Goal: Contribute content: Contribute content

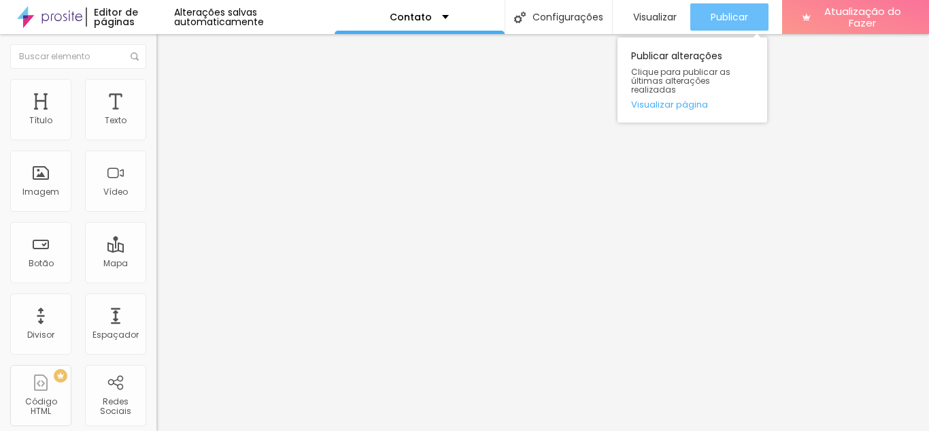
click at [717, 16] on font "Publicar" at bounding box center [729, 17] width 37 height 14
click at [718, 20] on font "Publicar" at bounding box center [729, 17] width 37 height 14
click at [718, 18] on font "Publicar" at bounding box center [729, 17] width 37 height 14
click at [723, 14] on font "Publicar" at bounding box center [729, 17] width 37 height 14
click at [725, 16] on font "Publicar" at bounding box center [729, 17] width 37 height 14
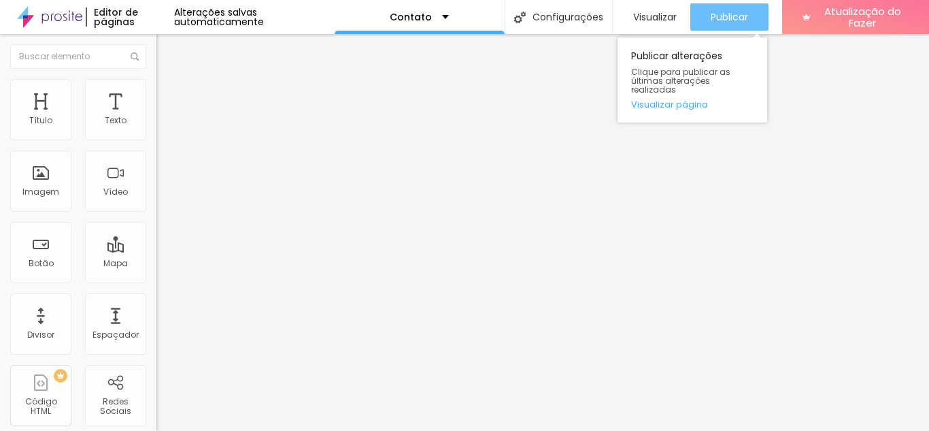
click at [719, 21] on font "Publicar" at bounding box center [729, 17] width 37 height 14
click at [725, 16] on font "Publicar" at bounding box center [729, 17] width 37 height 14
click at [703, 24] on button "Publicar" at bounding box center [730, 16] width 78 height 27
click at [712, 21] on font "Publicar" at bounding box center [729, 17] width 37 height 14
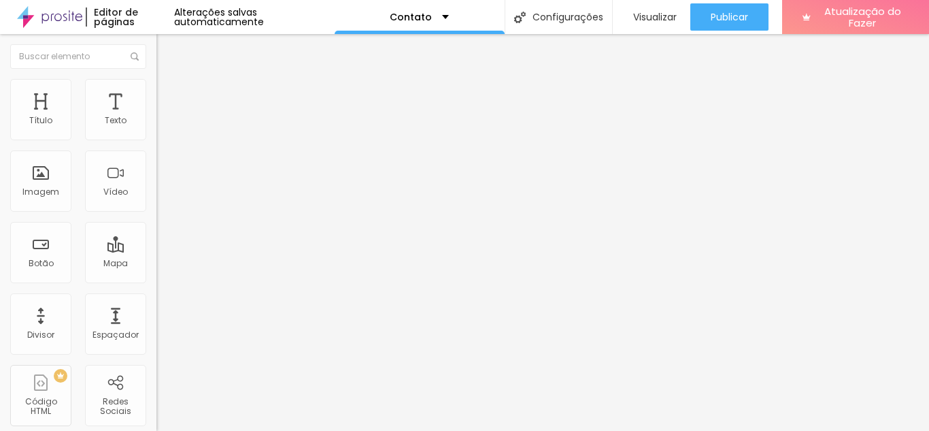
click at [156, 128] on input "Av. Avelino Capelatto, 70" at bounding box center [237, 121] width 163 height 14
click at [169, 94] on font "Estilo" at bounding box center [179, 88] width 21 height 12
click at [169, 80] on font "Conteúdo" at bounding box center [190, 75] width 42 height 12
click at [169, 94] on font "Estilo" at bounding box center [179, 88] width 21 height 12
type input "95"
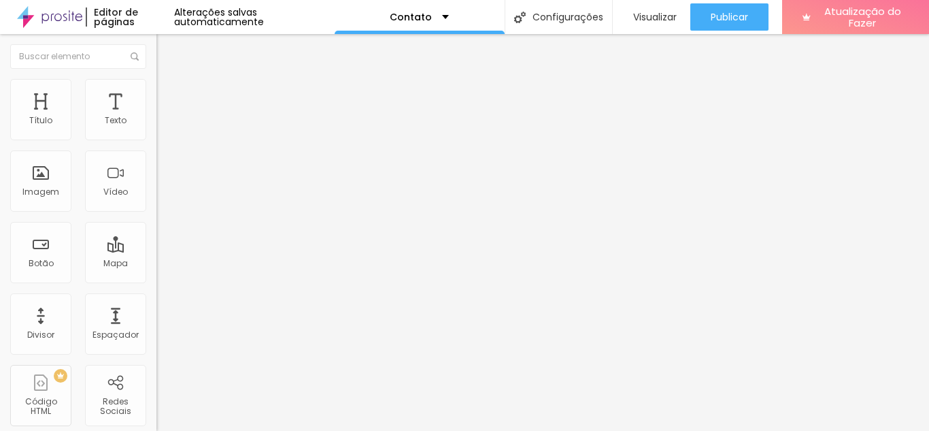
type input "95"
type input "90"
type input "85"
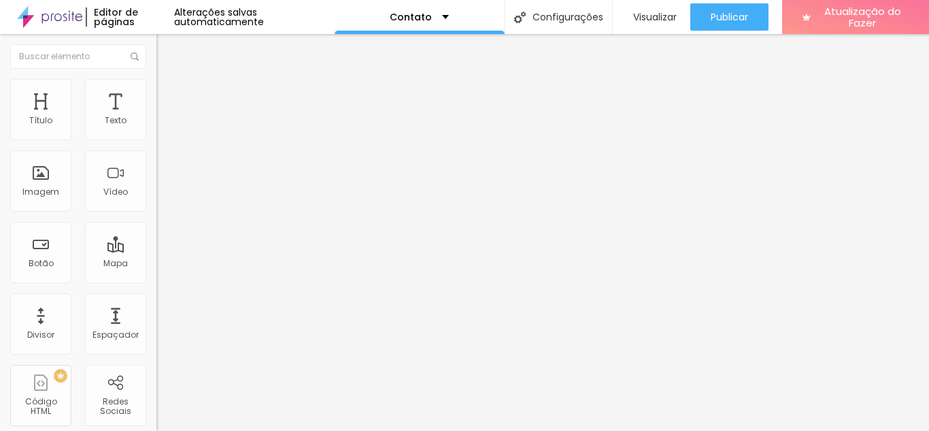
type input "80"
type input "75"
drag, startPoint x: 142, startPoint y: 148, endPoint x: 99, endPoint y: 148, distance: 43.5
type input "75"
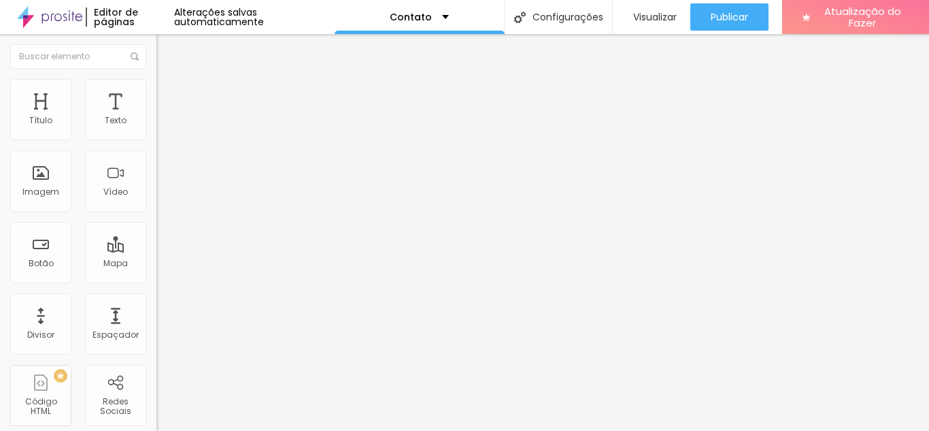
click at [156, 139] on input "range" at bounding box center [200, 134] width 88 height 11
type input "310"
type input "333"
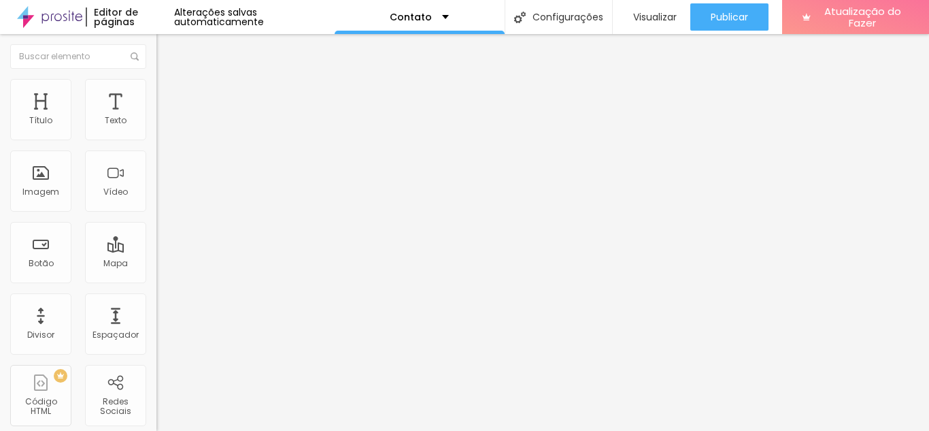
type input "378"
type input "389"
type input "397"
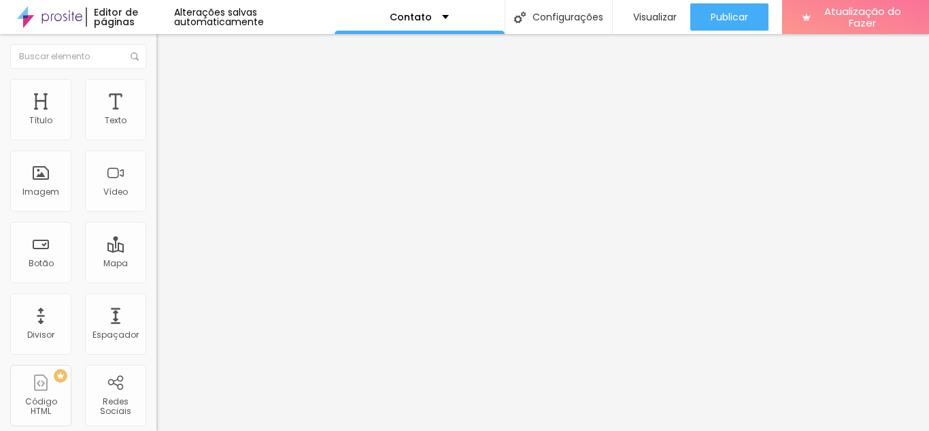
type input "397"
type input "401"
type input "405"
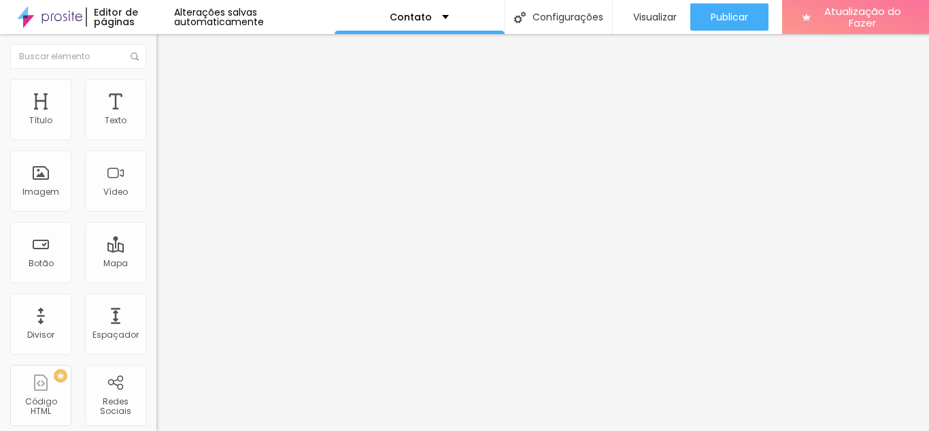
type input "408"
type input "412"
type input "424"
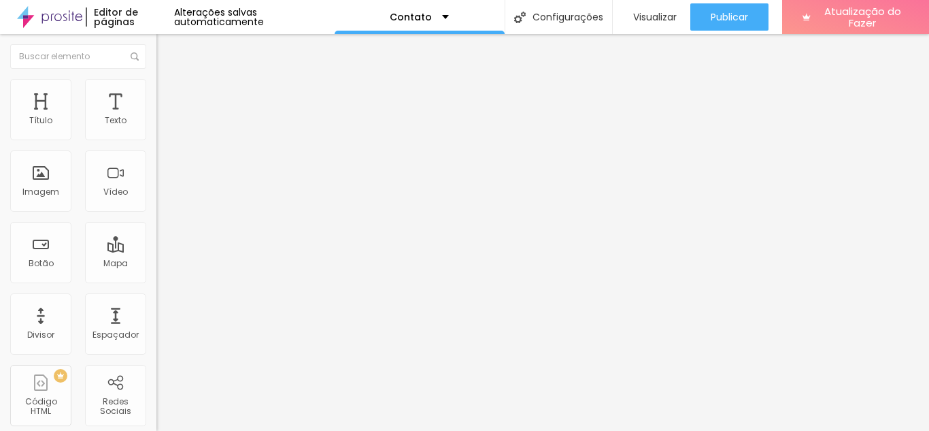
type input "424"
type input "427"
type input "431"
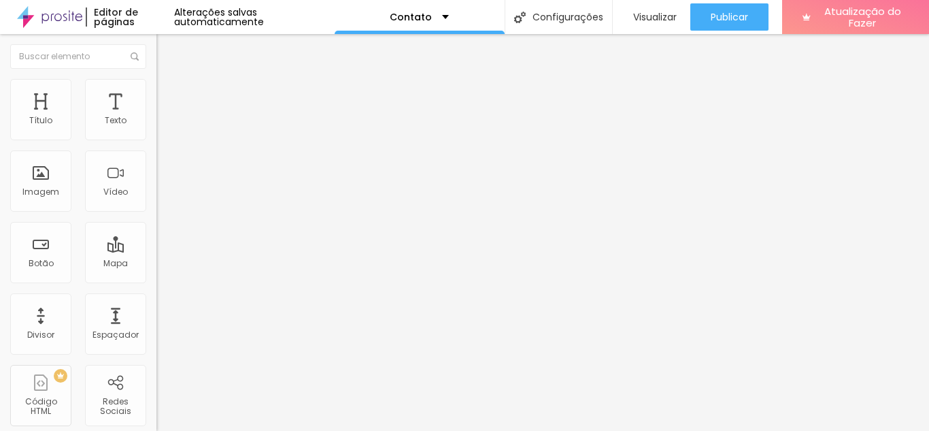
type input "442"
type input "446"
type input "454"
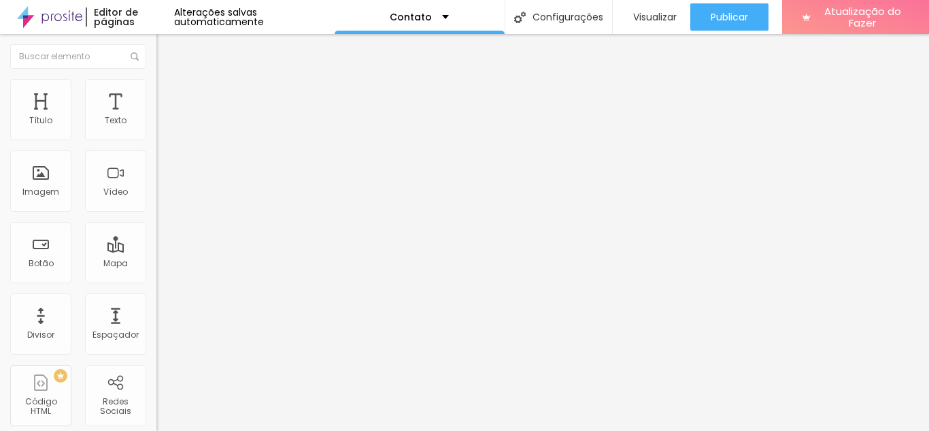
type input "454"
type input "461"
type input "465"
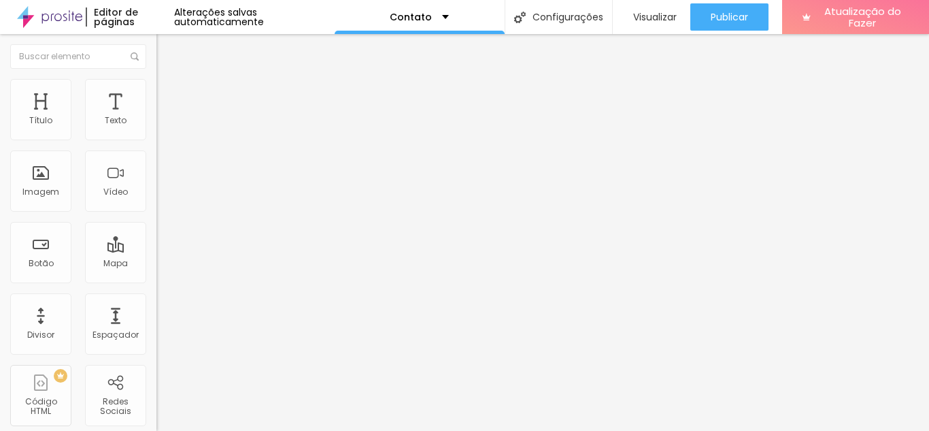
type input "469"
type input "473"
type input "476"
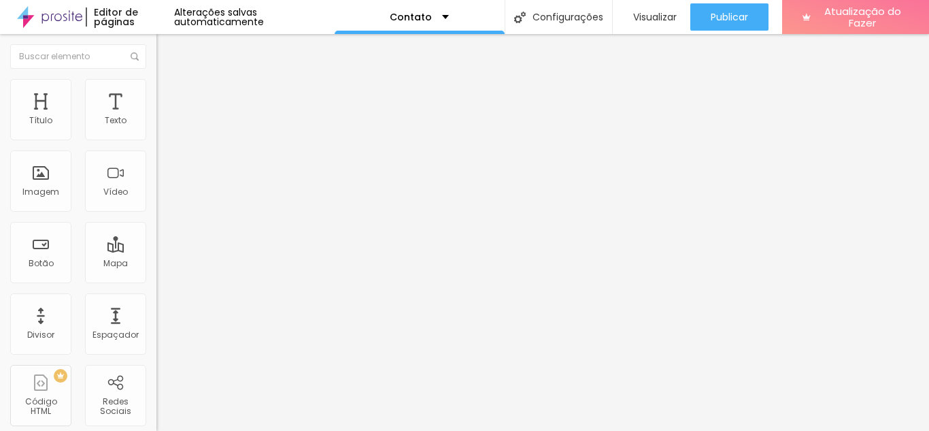
type input "476"
type input "480"
type input "484"
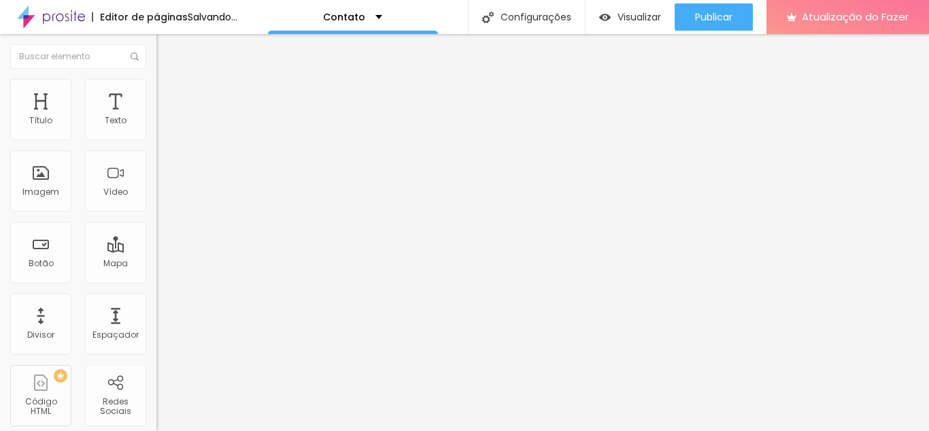
type input "473"
type input "465"
type input "412"
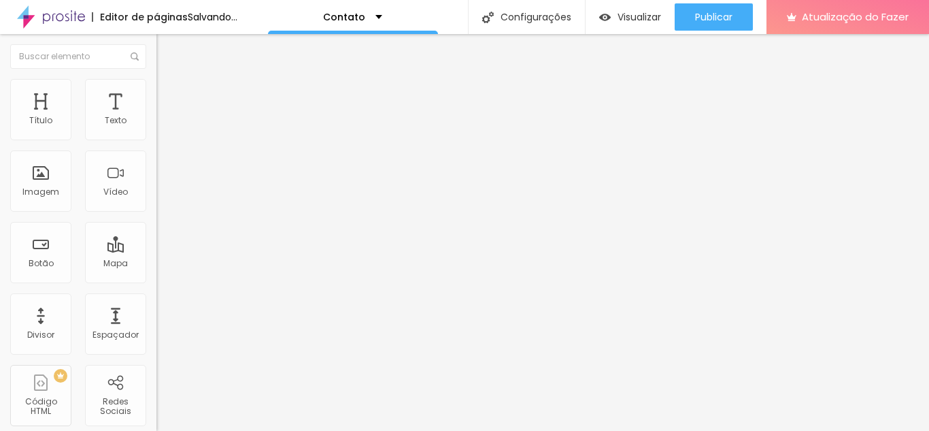
type input "412"
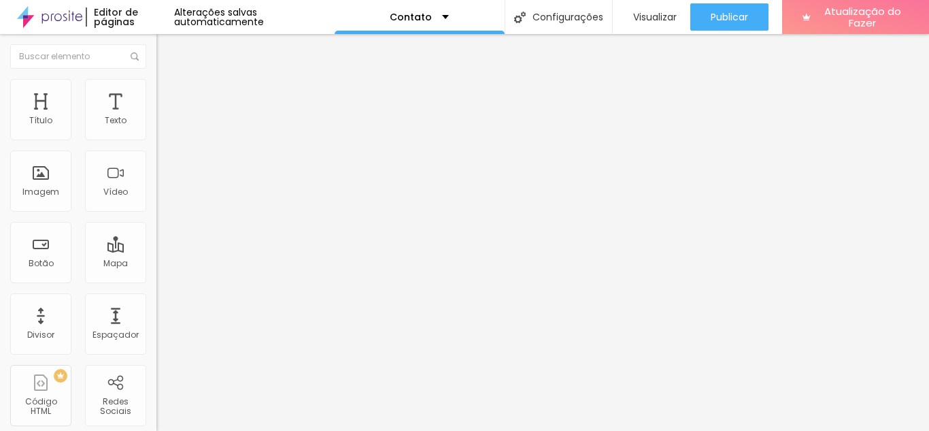
type input "405"
type input "401"
type input "389"
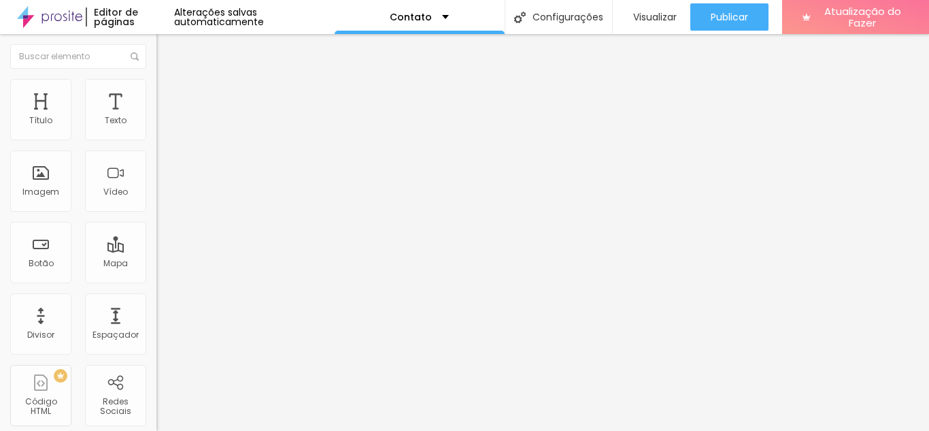
type input "389"
type input "371"
type input "359"
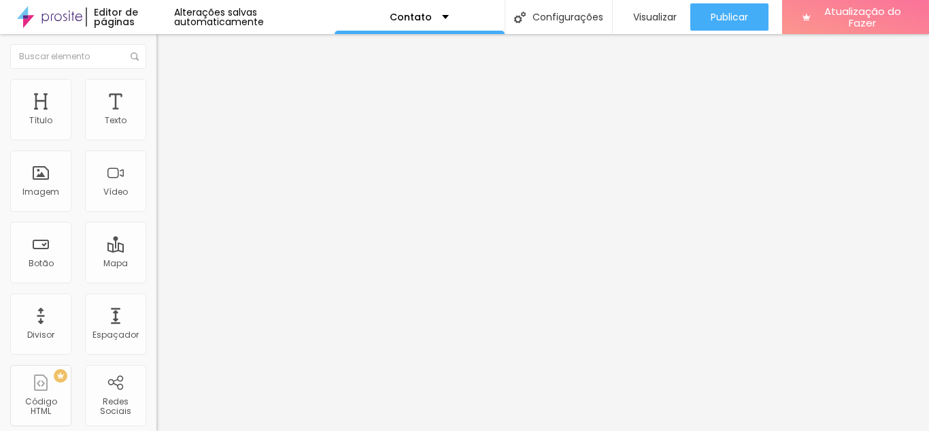
type input "344"
type input "333"
type input "325"
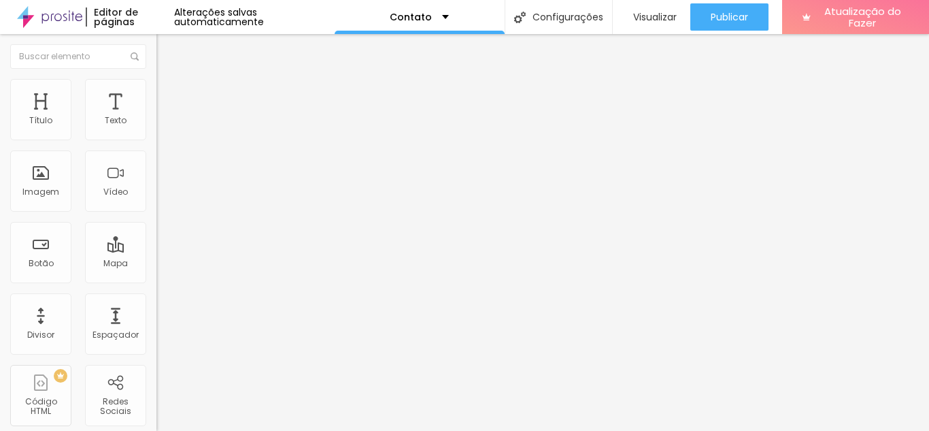
type input "325"
type input "321"
type input "314"
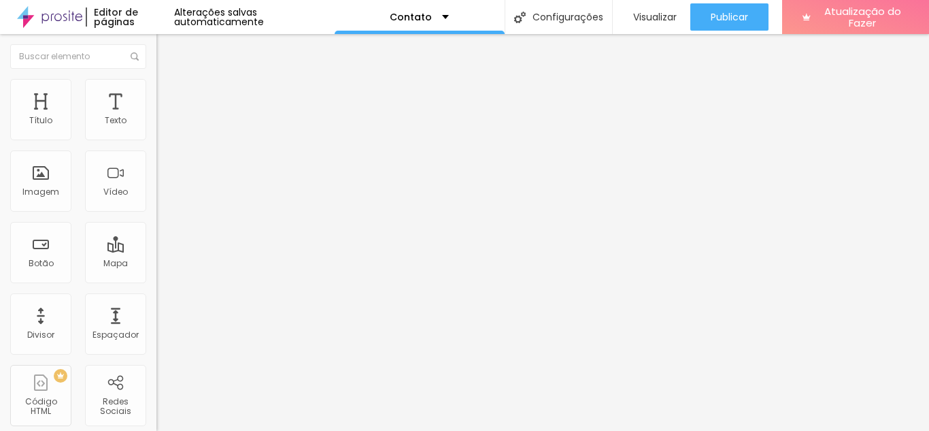
type input "302"
type input "295"
type input "284"
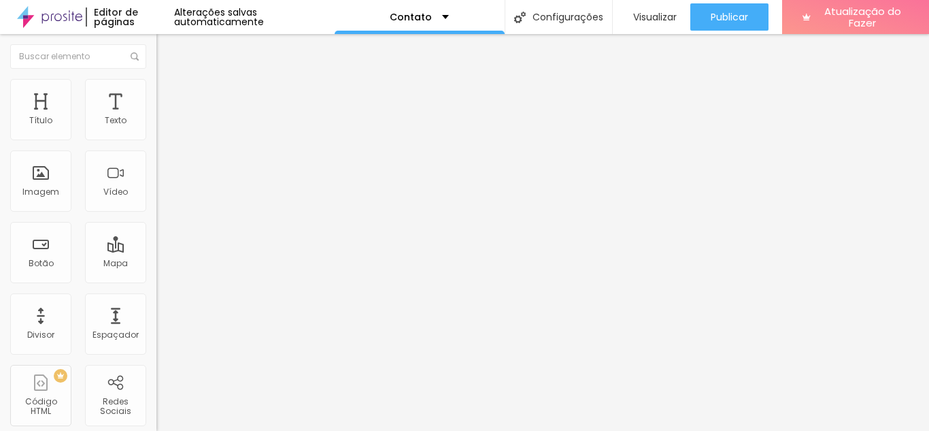
type input "284"
type input "272"
type input "261"
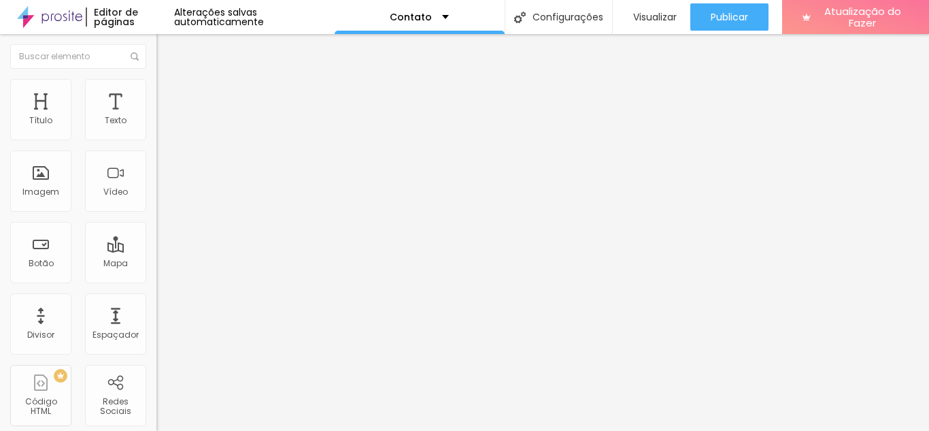
type input "257"
type input "249"
type input "246"
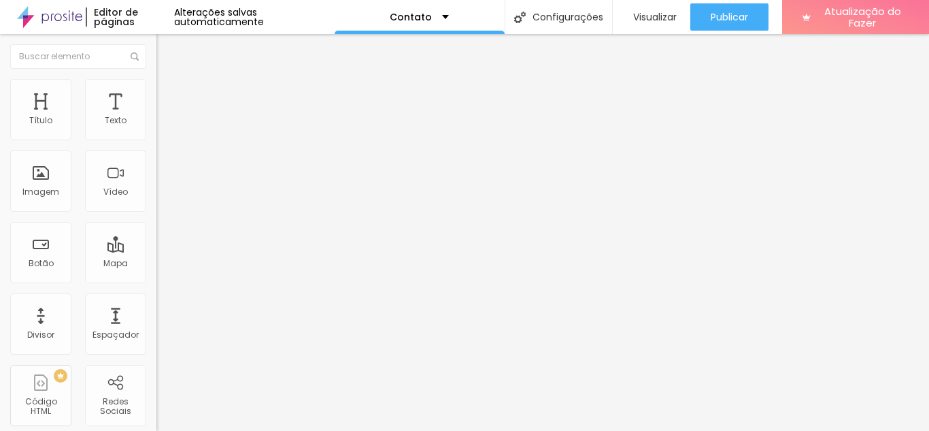
type input "246"
type input "242"
type input "238"
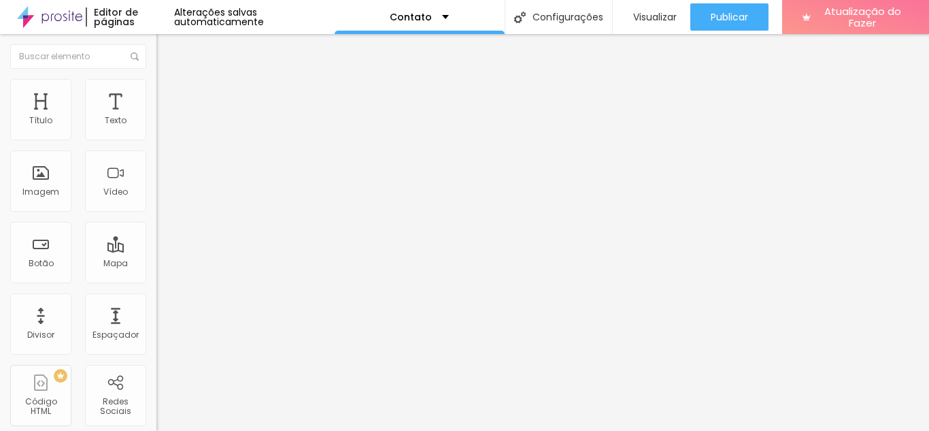
type input "234"
type input "227"
type input "219"
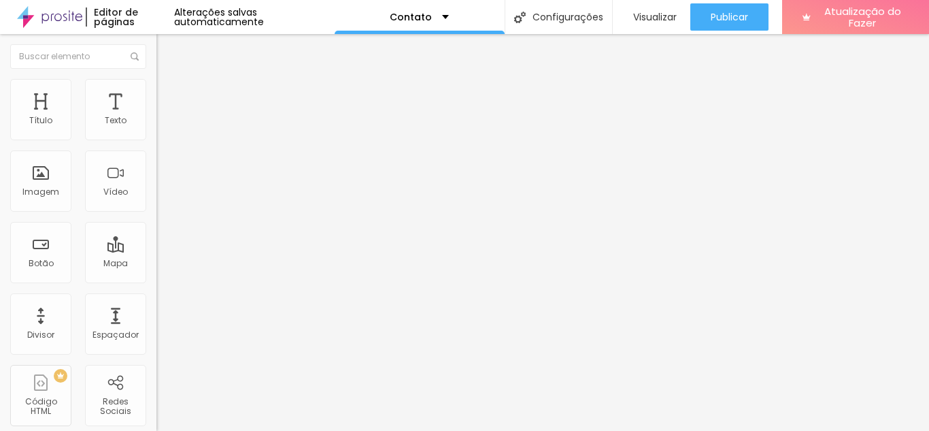
type input "219"
type input "212"
type input "208"
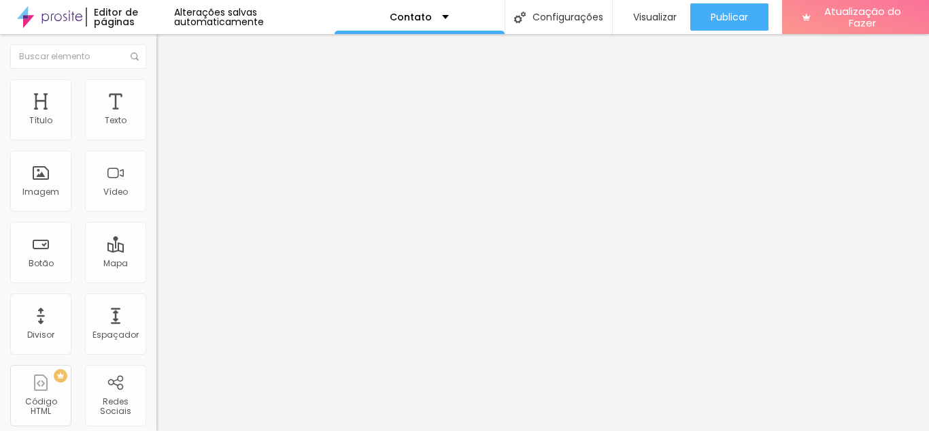
type input "204"
type input "200"
type input "196"
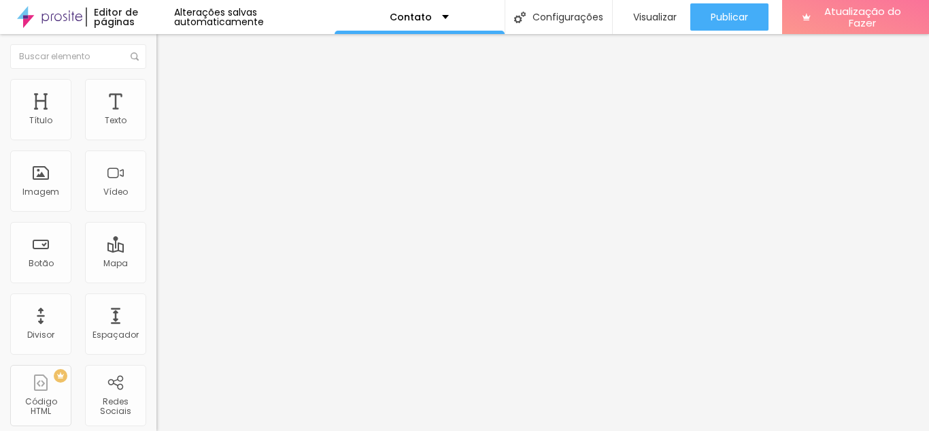
type input "196"
type input "193"
type input "185"
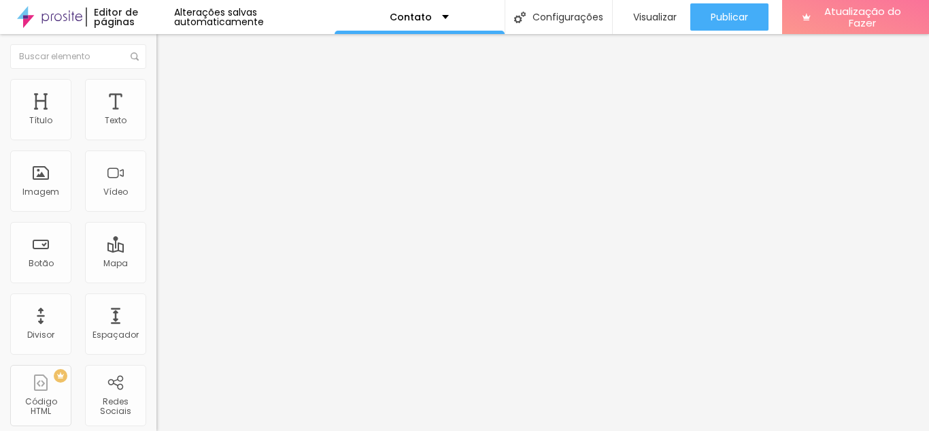
type input "181"
type input "174"
type input "170"
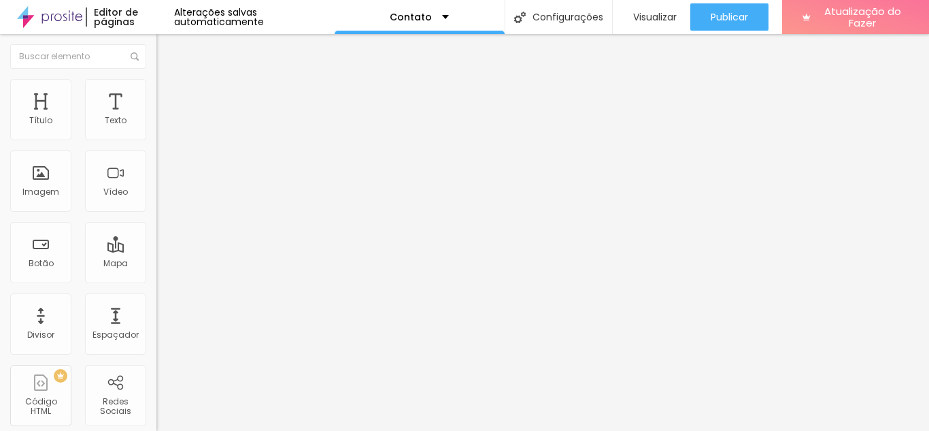
type input "170"
type input "166"
type input "159"
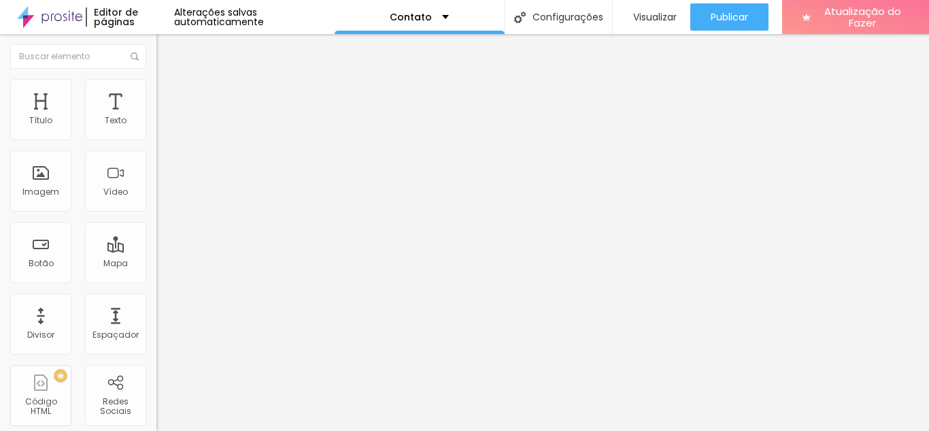
type input "155"
type input "151"
type input "147"
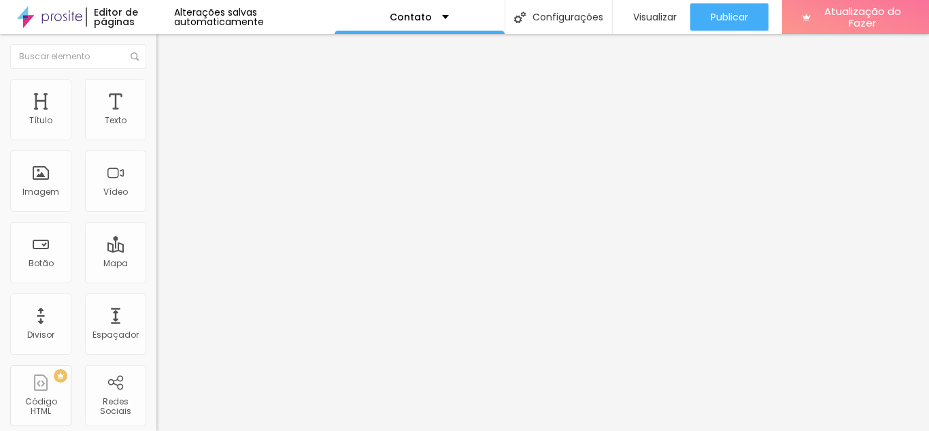
type input "147"
type input "151"
type input "162"
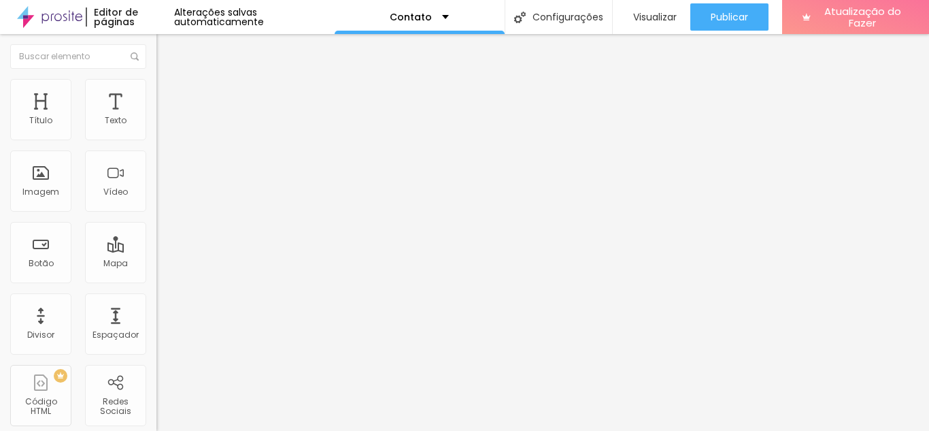
type input "166"
type input "170"
type input "174"
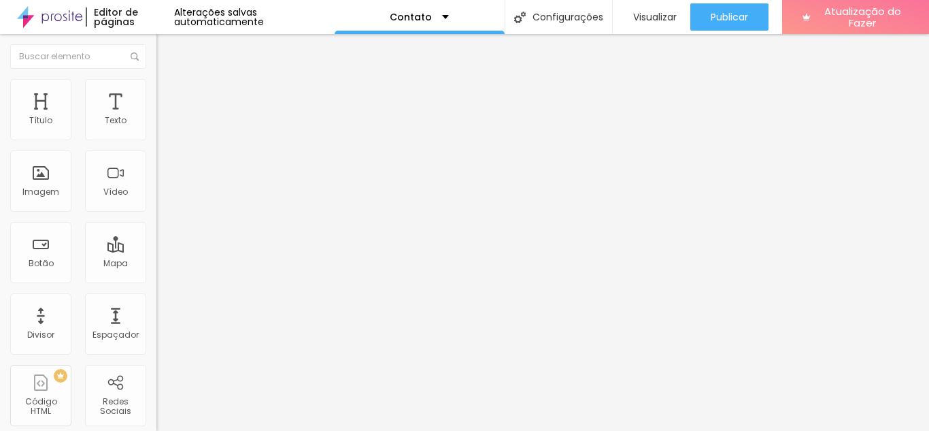
type input "174"
type input "181"
type input "189"
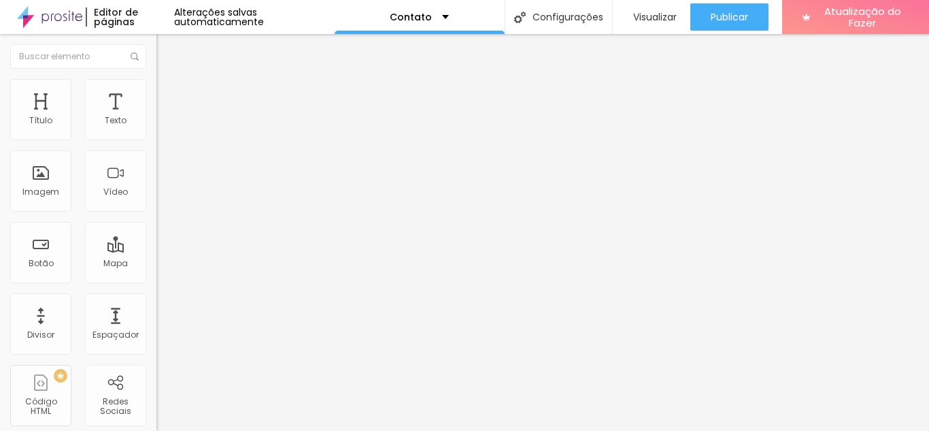
type input "193"
type input "204"
type input "215"
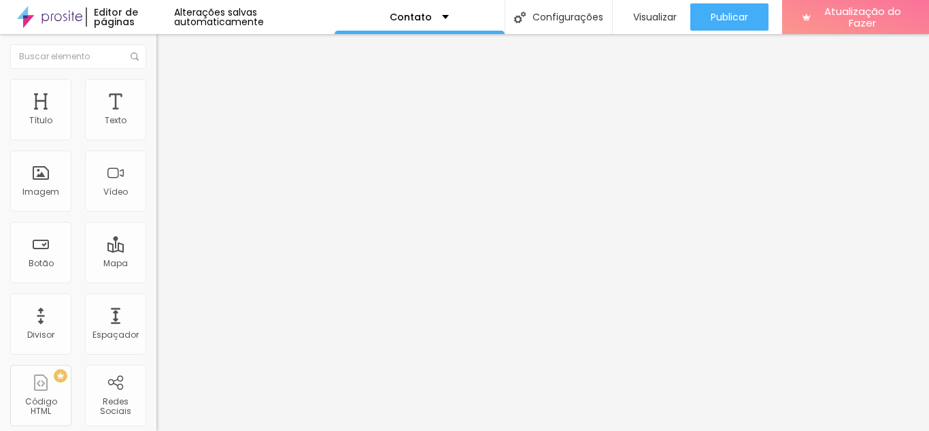
type input "215"
type input "223"
type input "227"
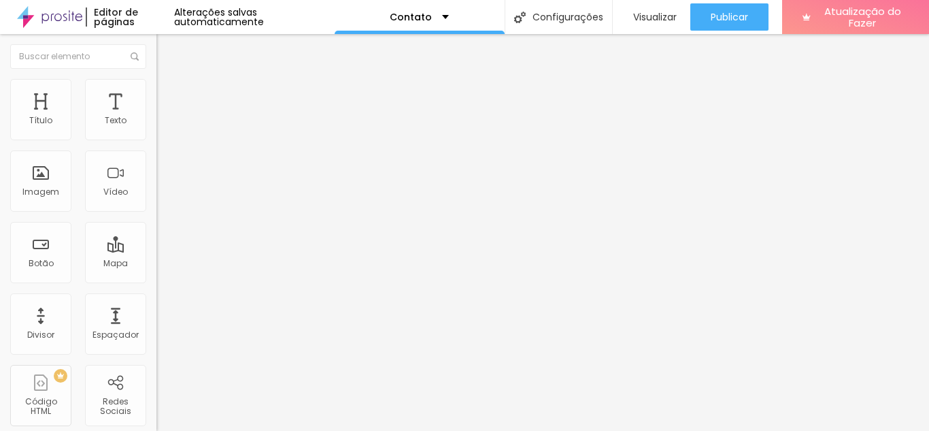
type input "231"
type input "234"
type input "238"
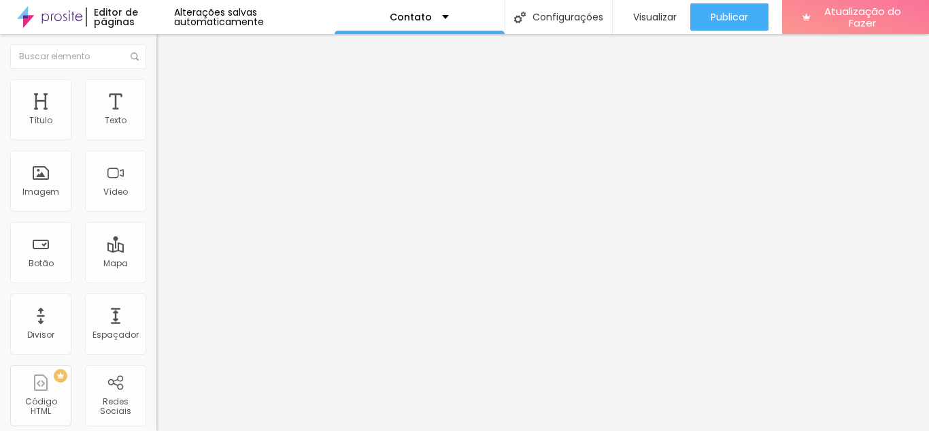
type input "238"
type input "261"
type input "268"
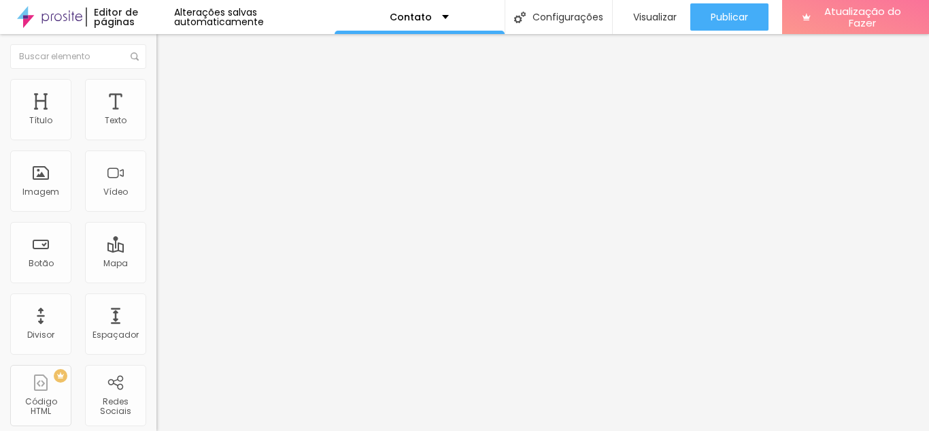
type input "280"
type input "284"
type input "291"
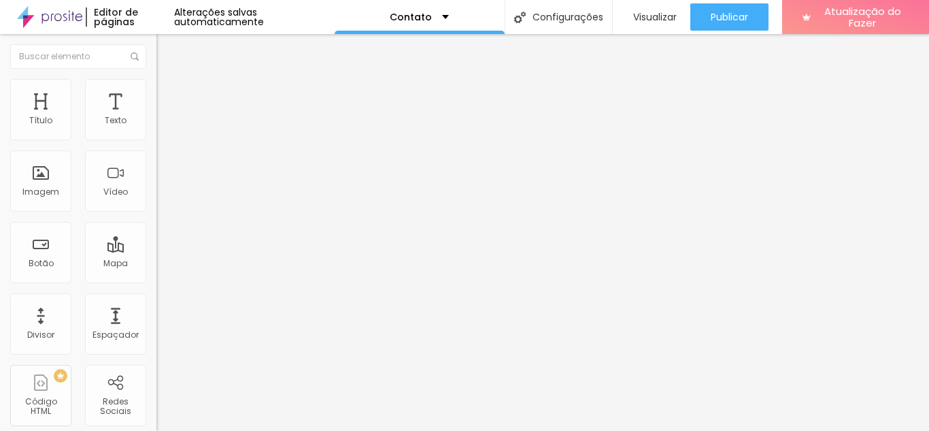
type input "291"
type input "295"
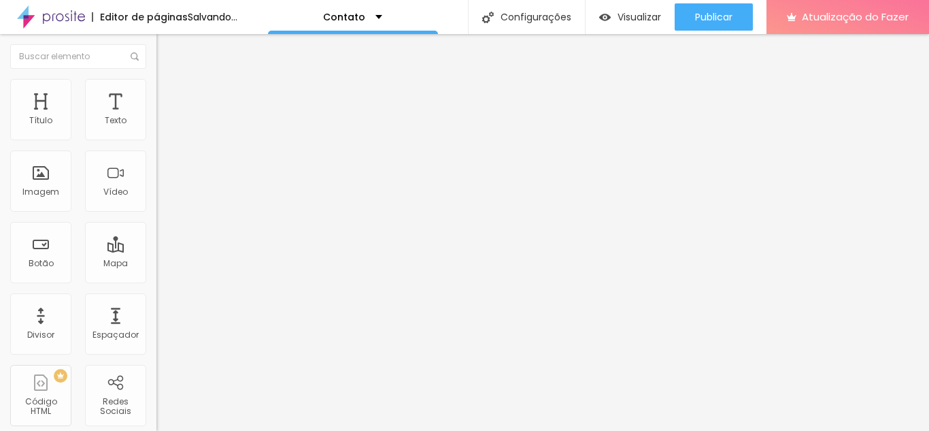
type input "299"
type input "306"
type input "310"
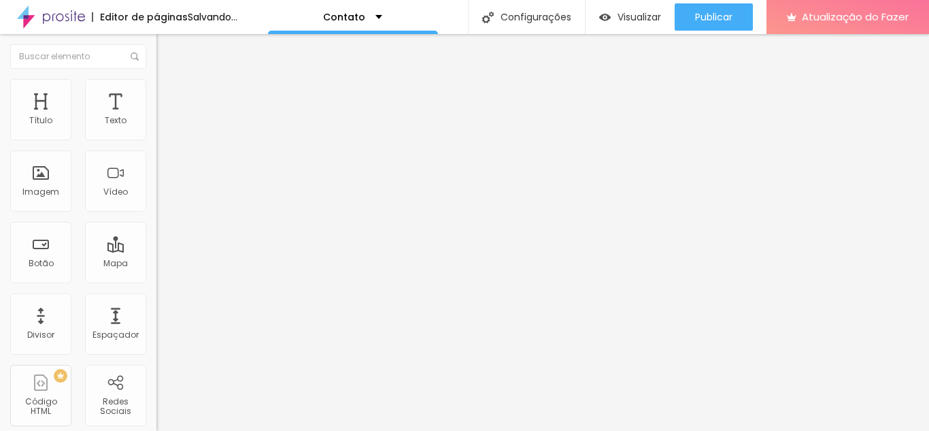
type input "310"
type input "314"
type input "318"
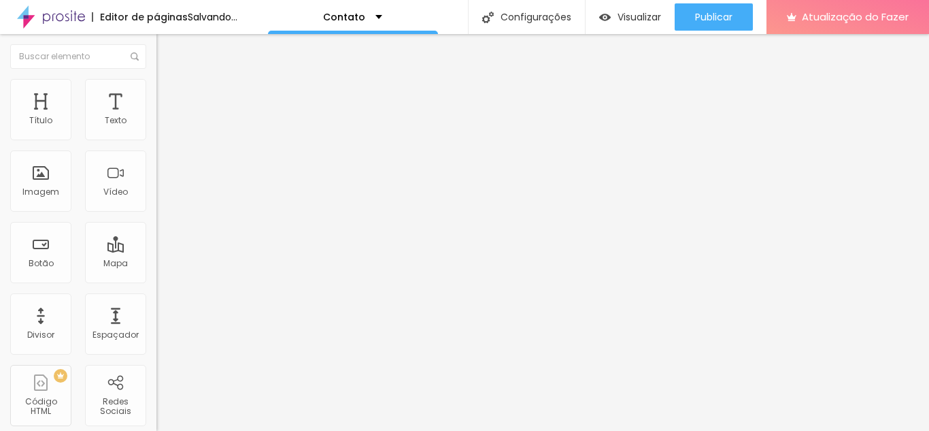
type input "321"
type input "325"
type input "333"
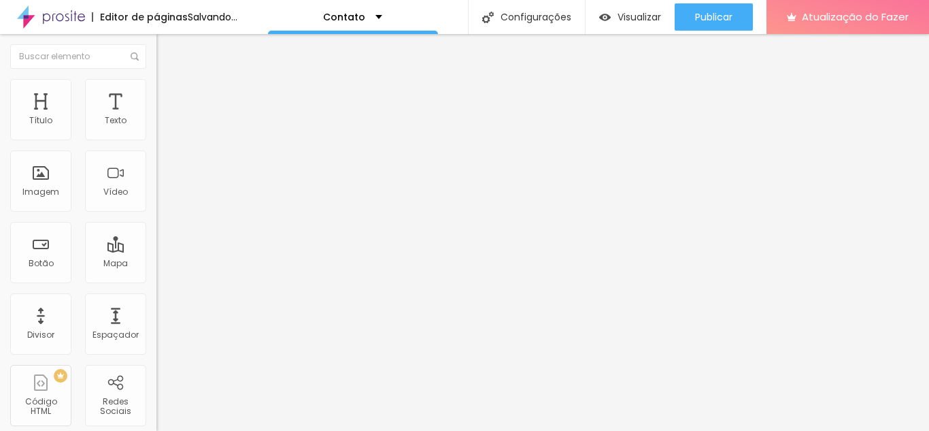
type input "333"
type input "336"
type input "340"
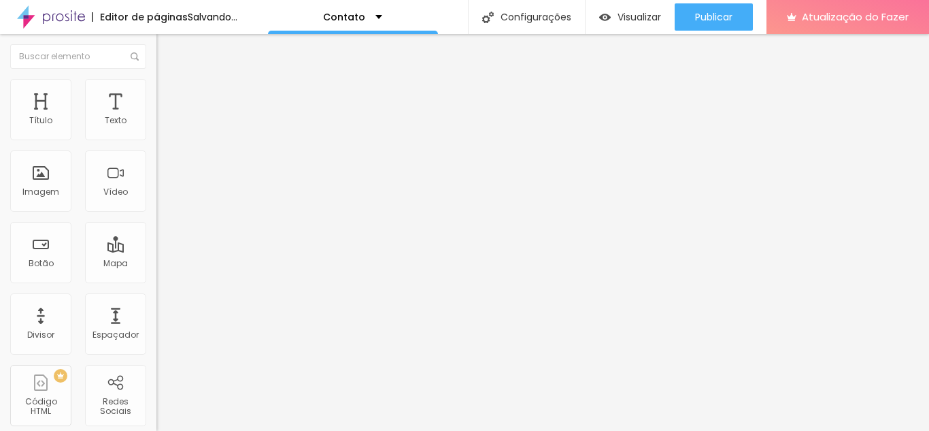
type input "352"
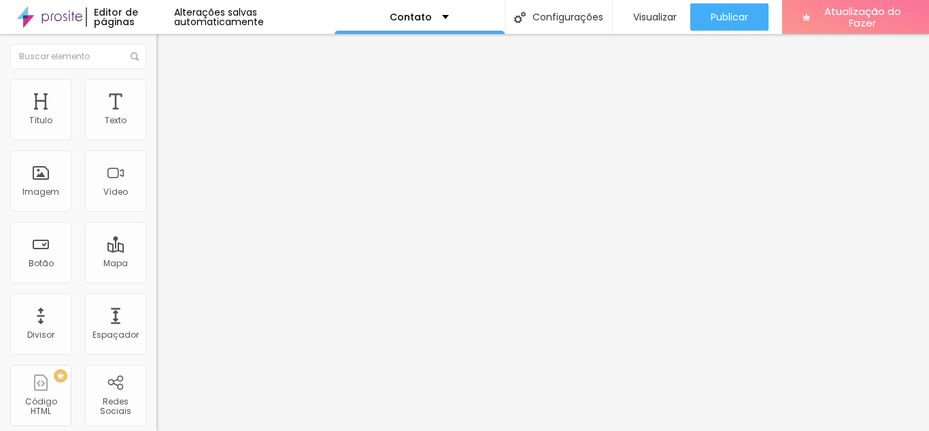
drag, startPoint x: 52, startPoint y: 188, endPoint x: 101, endPoint y: 205, distance: 52.1
click at [156, 174] on input "range" at bounding box center [200, 168] width 88 height 11
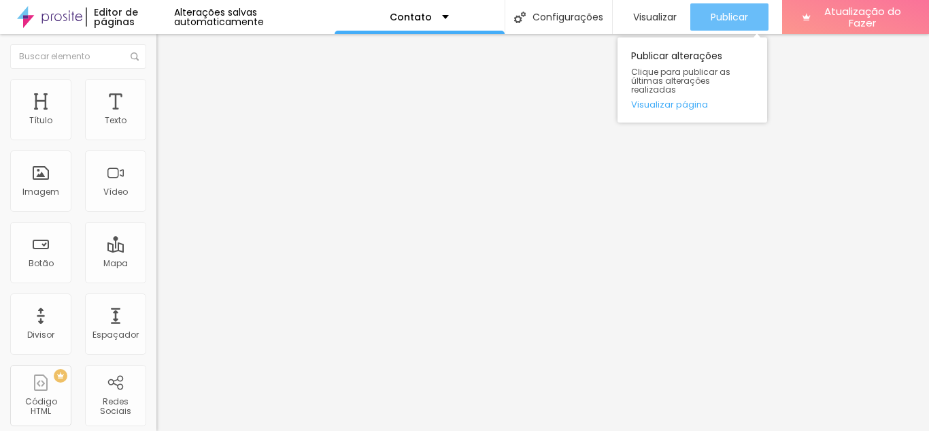
click at [723, 19] on font "Publicar" at bounding box center [729, 17] width 37 height 14
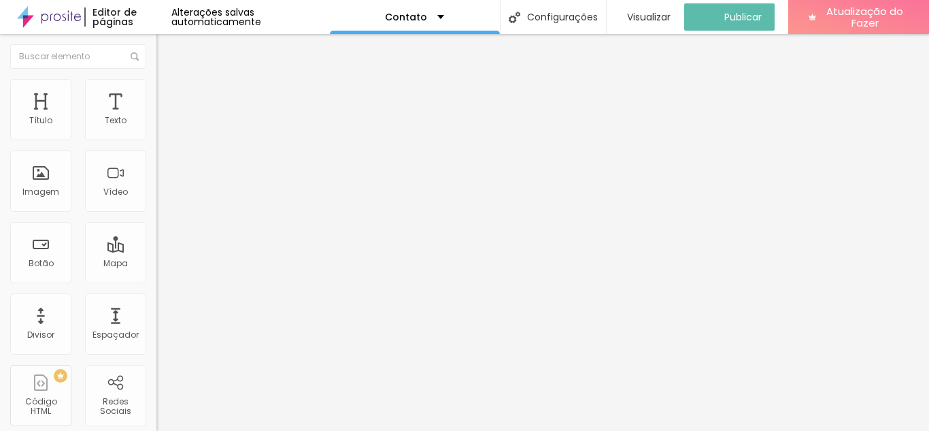
click at [169, 96] on font "Avançado" at bounding box center [191, 102] width 45 height 12
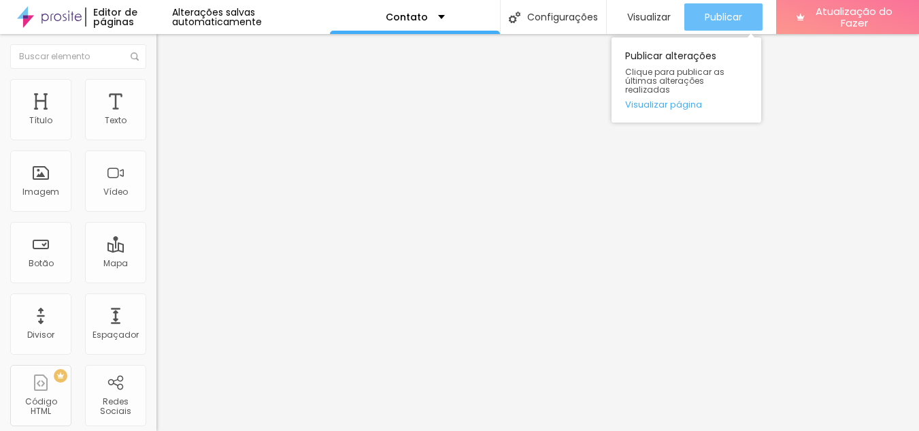
click at [705, 14] on font "Publicar" at bounding box center [723, 17] width 37 height 14
click at [653, 98] on font "Visualizar página" at bounding box center [663, 104] width 77 height 13
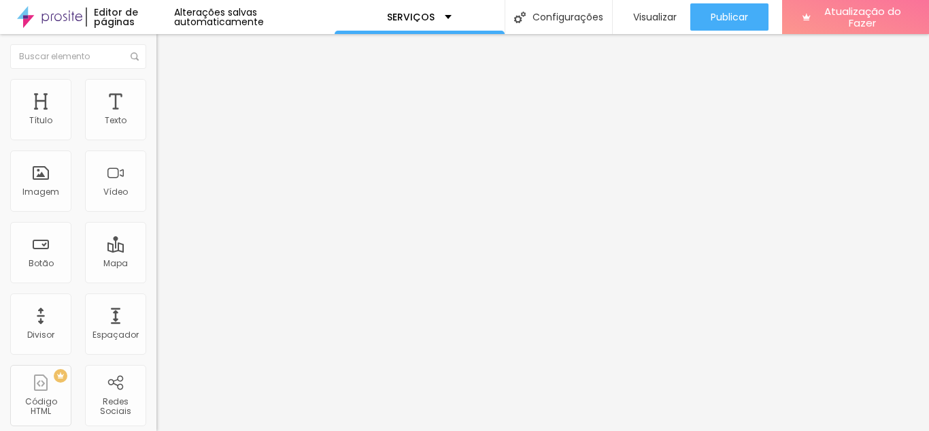
click at [165, 117] on font "Adicionar imagem" at bounding box center [205, 111] width 80 height 12
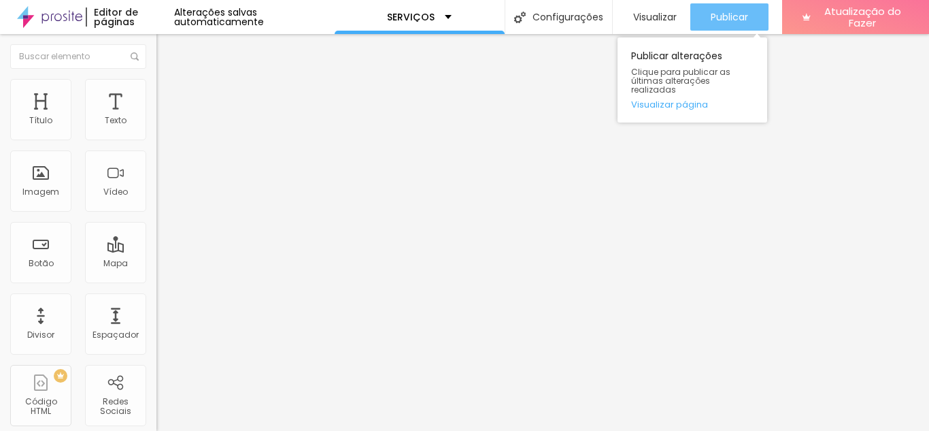
click at [725, 22] on font "Publicar" at bounding box center [729, 17] width 37 height 14
click at [729, 18] on font "Publicar" at bounding box center [729, 17] width 37 height 14
click at [735, 15] on font "Publicar" at bounding box center [729, 17] width 37 height 14
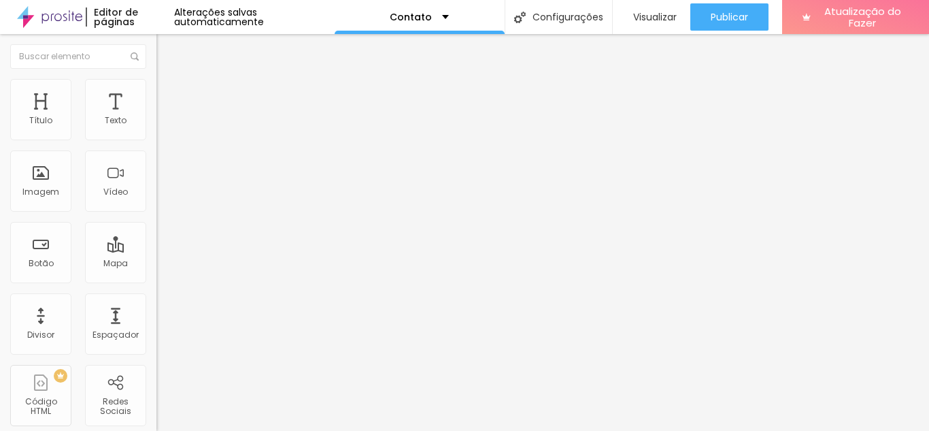
click at [156, 93] on img at bounding box center [162, 99] width 12 height 12
type input "93"
type input "99"
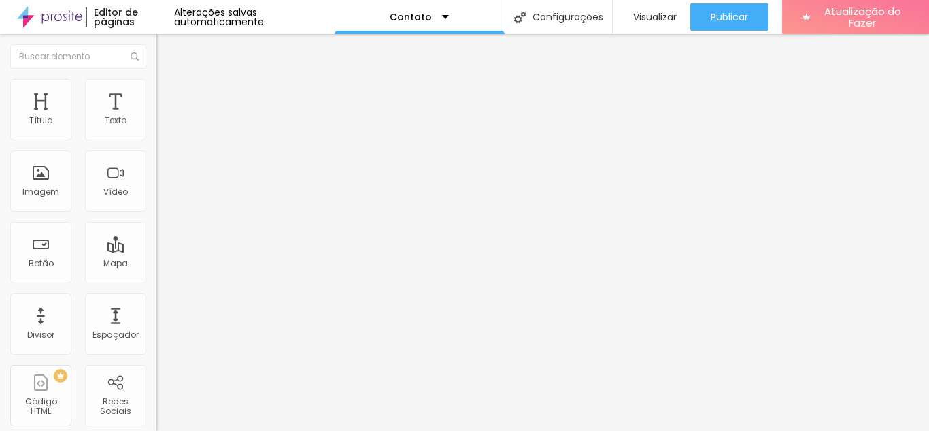
type input "106"
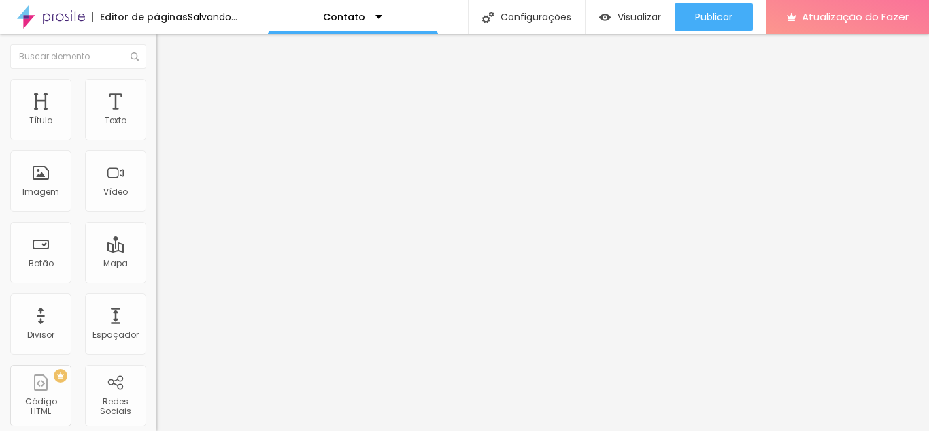
type input "112"
type input "118"
type input "124"
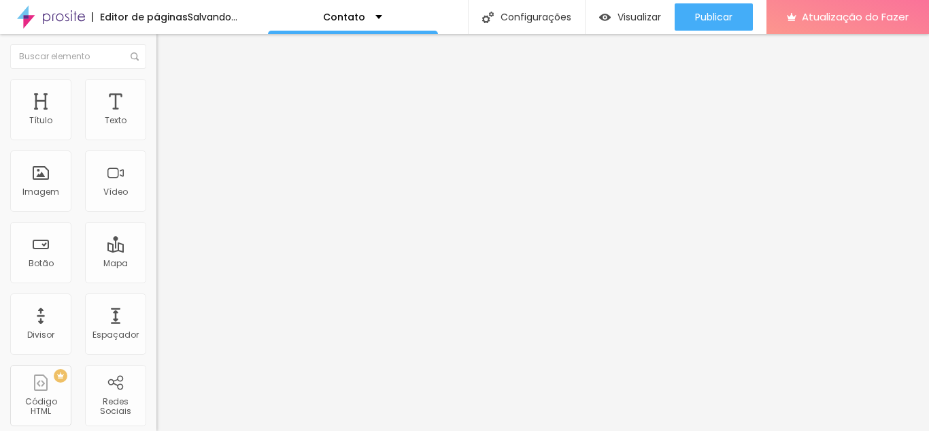
type input "124"
type input "130"
type input "137"
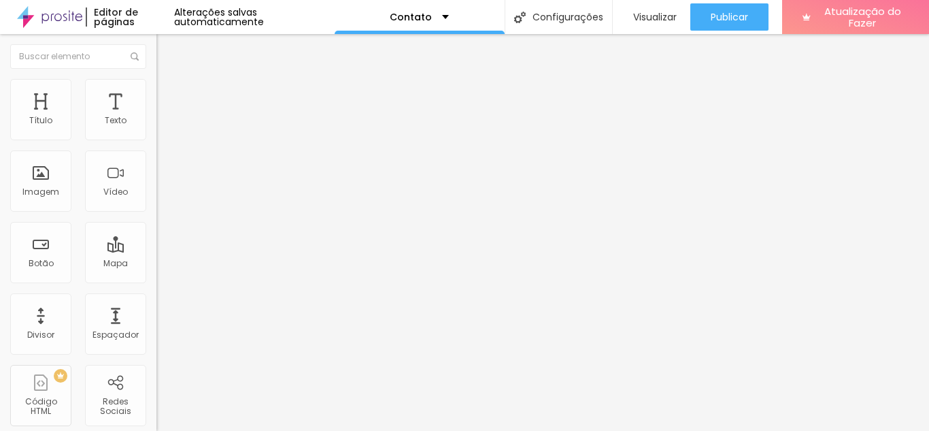
type input "130"
type input "124"
type input "118"
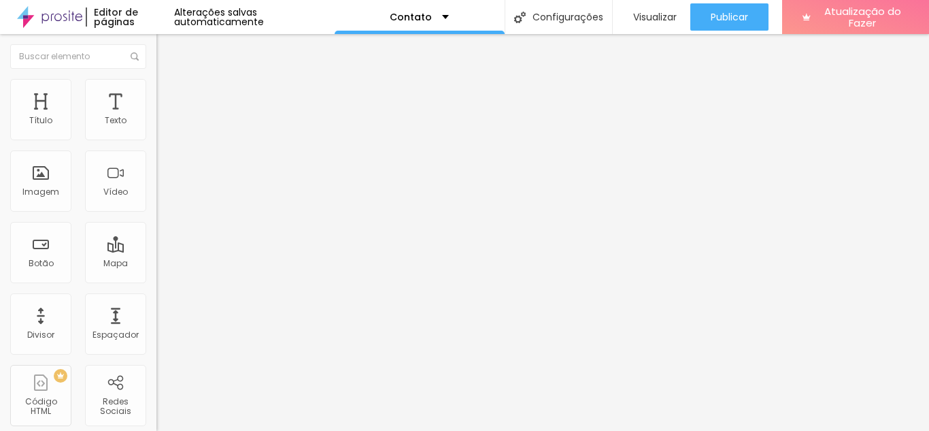
type input "118"
type input "112"
type input "106"
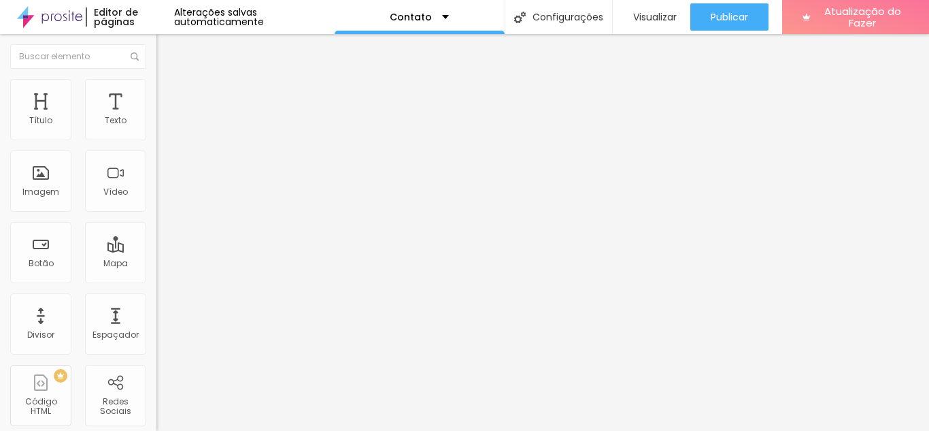
type input "99"
type input "93"
type input "87"
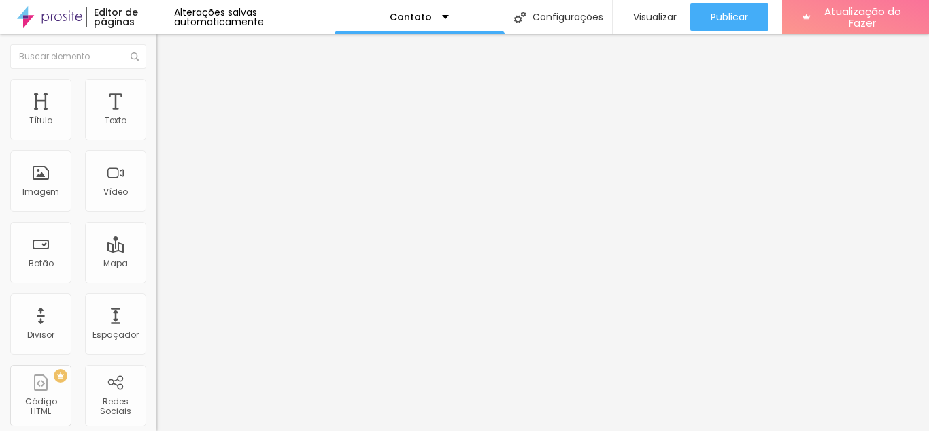
type input "87"
type input "81"
type input "75"
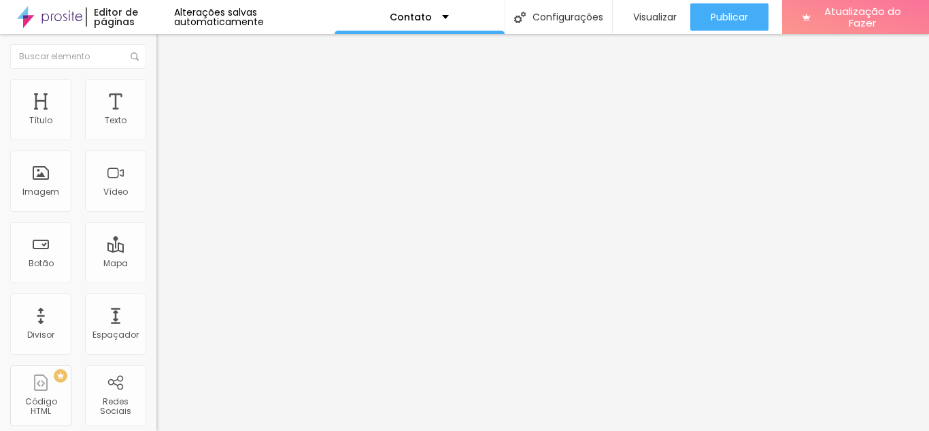
type input "68"
type input "62"
type input "56"
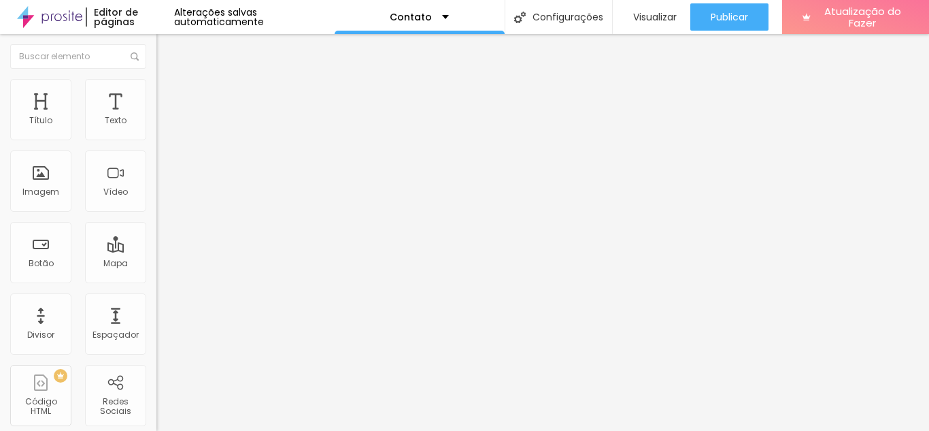
type input "56"
type input "50"
type input "43"
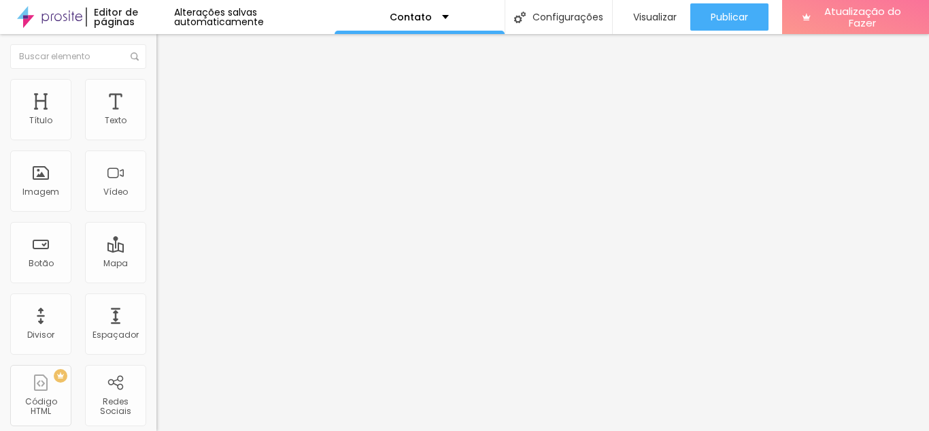
type input "37"
type input "31"
type input "19"
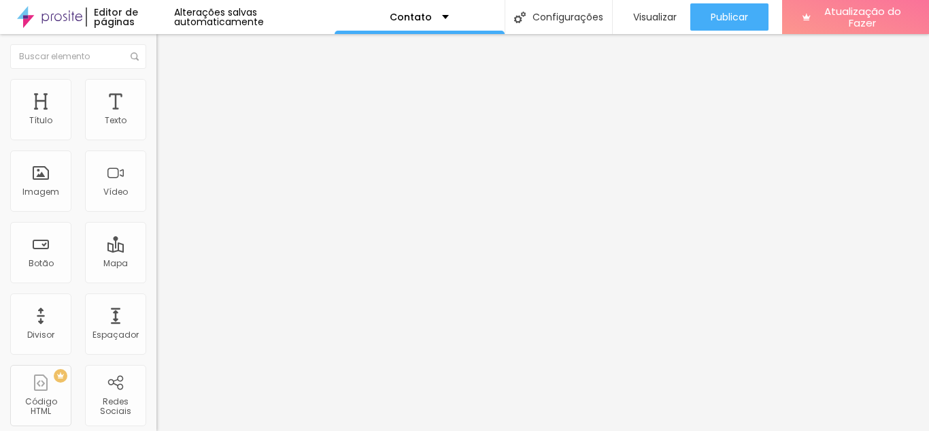
type input "19"
type input "12"
type input "6"
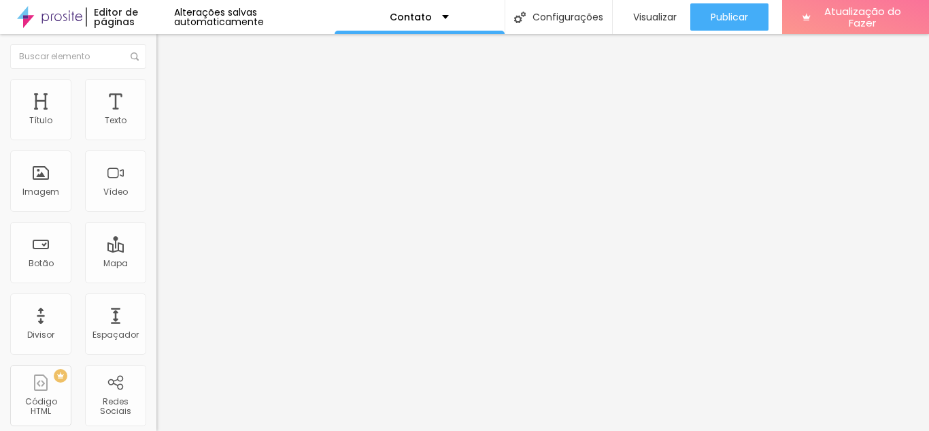
type input "0"
drag, startPoint x: 39, startPoint y: 161, endPoint x: 22, endPoint y: 161, distance: 17.0
type input "0"
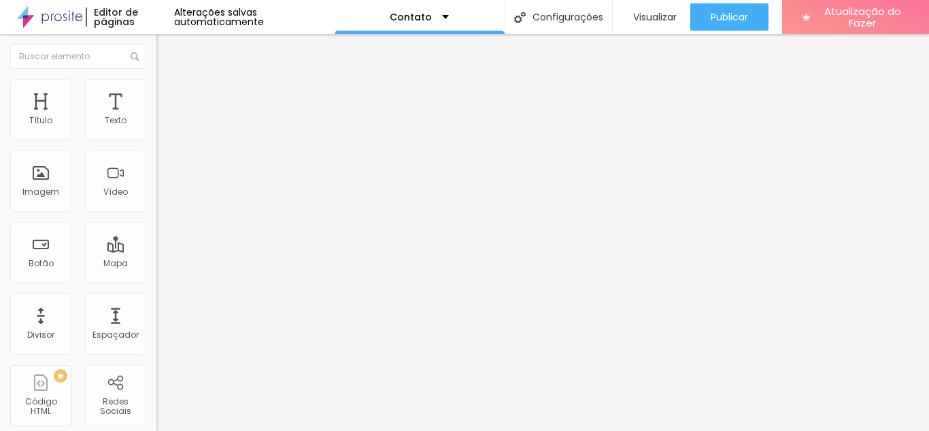
click at [156, 128] on input "Av. Avelino Capelatto, 70" at bounding box center [237, 121] width 163 height 14
drag, startPoint x: 119, startPoint y: 155, endPoint x: 12, endPoint y: 157, distance: 106.8
click at [156, 128] on input "Av. Avelino Capelatto, 70" at bounding box center [237, 121] width 163 height 14
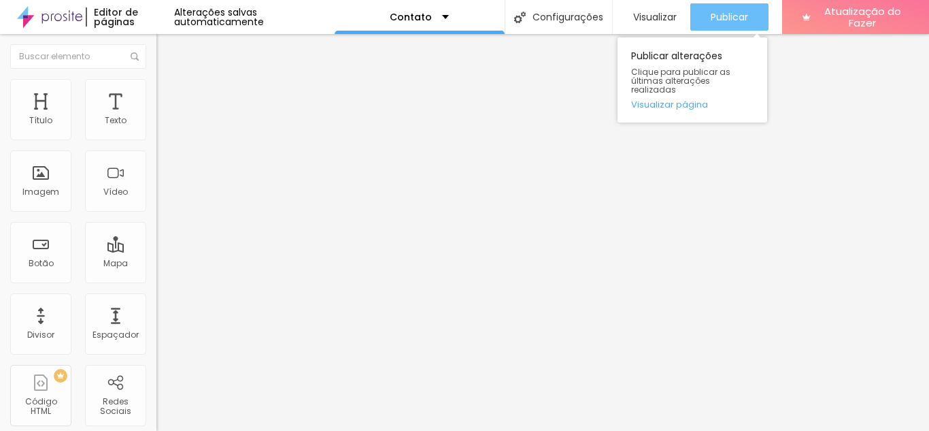
type input "speed brasil Transportes"
click at [711, 17] on font "Publicar" at bounding box center [729, 17] width 37 height 14
click at [740, 14] on font "Publicar" at bounding box center [729, 17] width 37 height 14
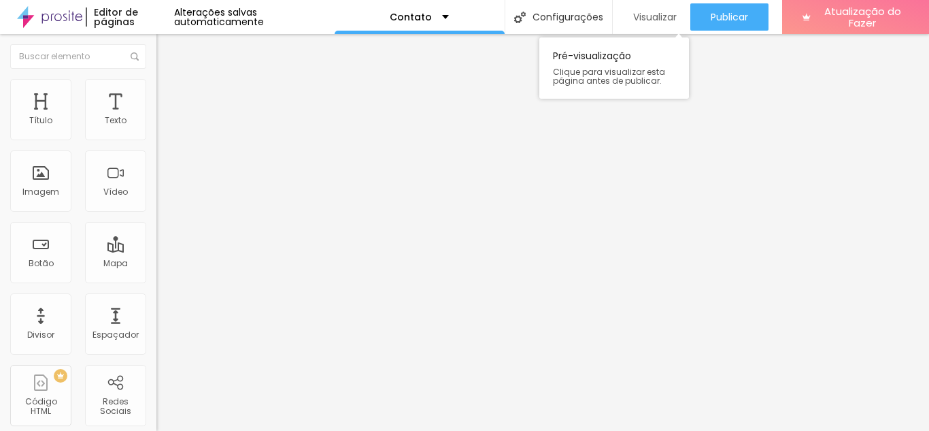
click at [646, 16] on font "Visualizar" at bounding box center [655, 17] width 44 height 14
